Goal: Task Accomplishment & Management: Complete application form

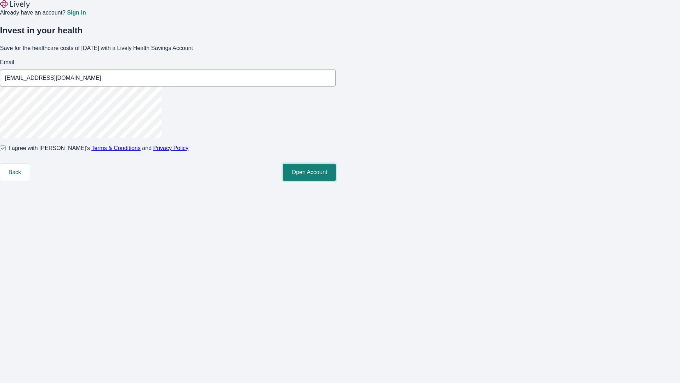
click at [336, 181] on button "Open Account" at bounding box center [309, 172] width 53 height 17
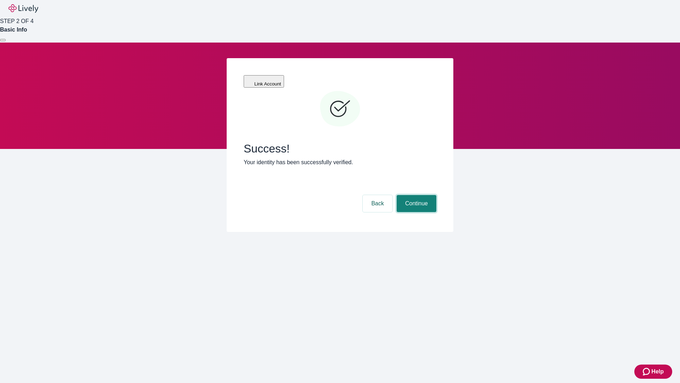
click at [416, 195] on button "Continue" at bounding box center [417, 203] width 40 height 17
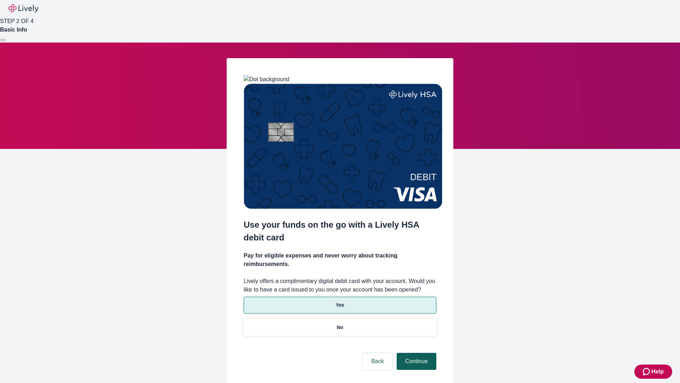
click at [340, 301] on p "Yes" at bounding box center [340, 304] width 9 height 7
click at [416, 353] on button "Continue" at bounding box center [417, 361] width 40 height 17
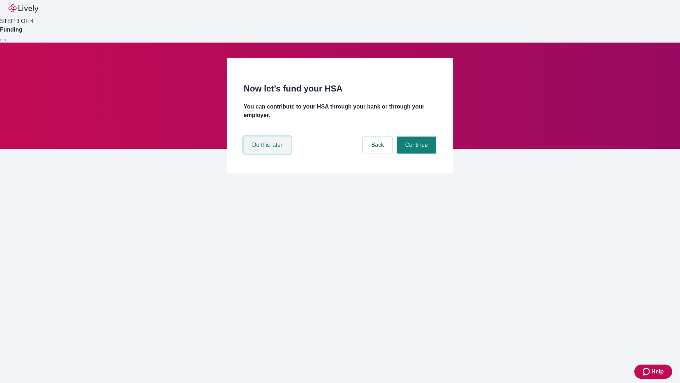
click at [268, 153] on button "Do this later" at bounding box center [267, 144] width 47 height 17
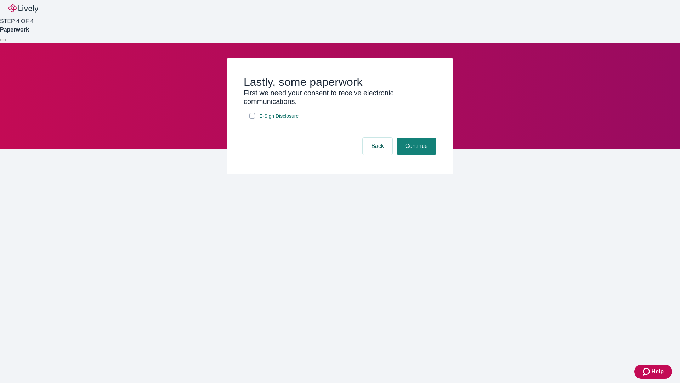
click at [252, 119] on input "E-Sign Disclosure" at bounding box center [252, 116] width 6 height 6
checkbox input "true"
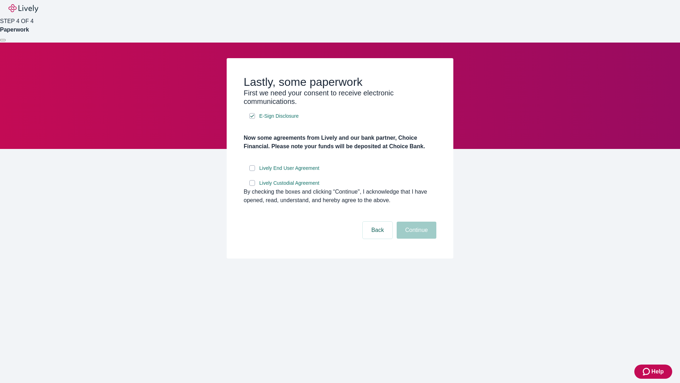
click at [252, 171] on input "Lively End User Agreement" at bounding box center [252, 168] width 6 height 6
checkbox input "true"
click at [252, 186] on input "Lively Custodial Agreement" at bounding box center [252, 183] width 6 height 6
checkbox input "true"
click at [416, 238] on button "Continue" at bounding box center [417, 229] width 40 height 17
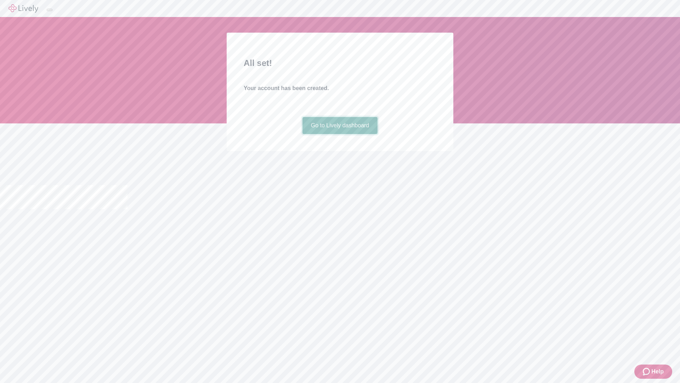
click at [340, 134] on link "Go to Lively dashboard" at bounding box center [340, 125] width 75 height 17
